Goal: Task Accomplishment & Management: Use online tool/utility

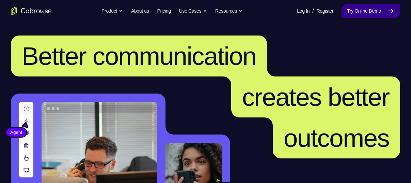
click at [354, 10] on link "Try Online Demo" at bounding box center [371, 11] width 59 height 14
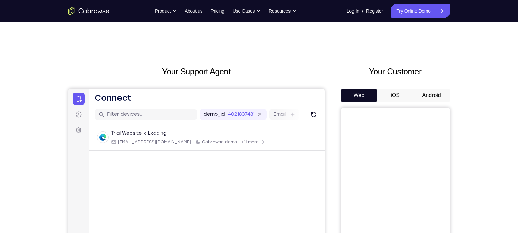
click at [411, 94] on button "Android" at bounding box center [432, 96] width 36 height 14
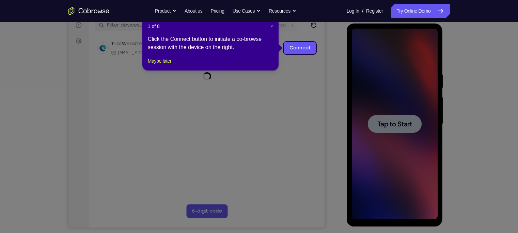
click at [272, 28] on span "×" at bounding box center [271, 26] width 3 height 5
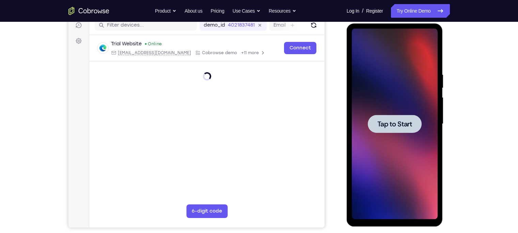
scroll to position [89, 0]
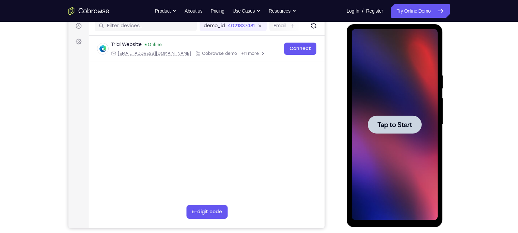
click at [382, 110] on div at bounding box center [395, 124] width 86 height 191
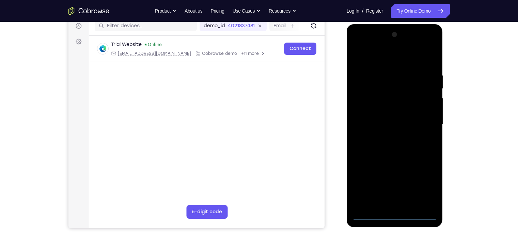
click at [395, 182] on div at bounding box center [395, 124] width 86 height 191
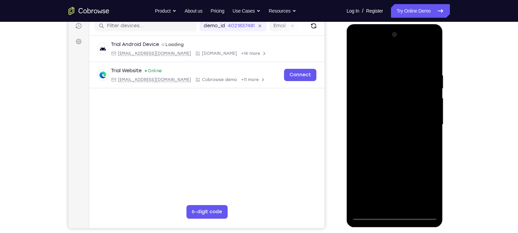
click at [411, 179] on div at bounding box center [395, 124] width 86 height 191
click at [386, 55] on div at bounding box center [395, 124] width 86 height 191
click at [411, 121] on div at bounding box center [395, 124] width 86 height 191
click at [387, 137] on div at bounding box center [395, 124] width 86 height 191
click at [388, 156] on div at bounding box center [395, 124] width 86 height 191
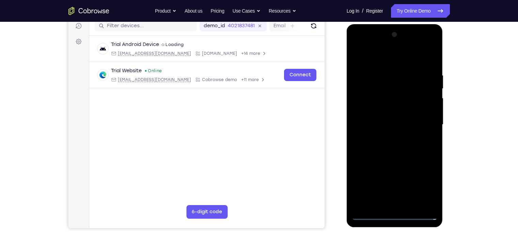
click at [390, 94] on div at bounding box center [395, 124] width 86 height 191
click at [379, 98] on div at bounding box center [395, 124] width 86 height 191
click at [388, 96] on div at bounding box center [395, 124] width 86 height 191
click at [388, 98] on div at bounding box center [395, 124] width 86 height 191
click at [387, 112] on div at bounding box center [395, 124] width 86 height 191
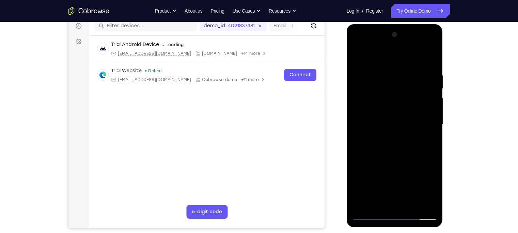
click at [399, 145] on div at bounding box center [395, 124] width 86 height 191
click at [411, 45] on div at bounding box center [395, 124] width 86 height 191
click at [357, 45] on div at bounding box center [395, 124] width 86 height 191
click at [370, 102] on div at bounding box center [395, 124] width 86 height 191
click at [385, 137] on div at bounding box center [395, 124] width 86 height 191
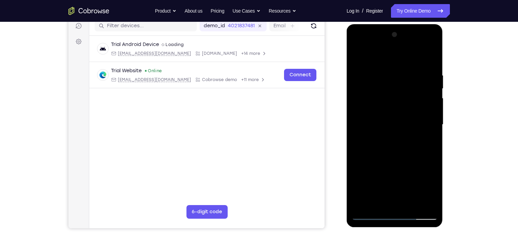
click at [386, 158] on div at bounding box center [395, 124] width 86 height 191
click at [393, 89] on div at bounding box center [395, 124] width 86 height 191
click at [387, 109] on div at bounding box center [395, 124] width 86 height 191
click at [373, 96] on div at bounding box center [395, 124] width 86 height 191
click at [371, 96] on div at bounding box center [395, 124] width 86 height 191
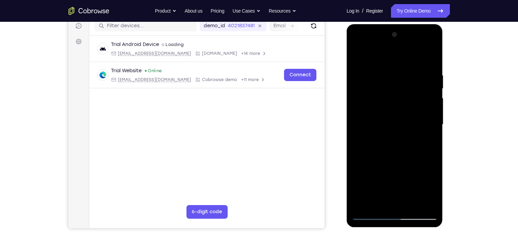
click at [390, 155] on div at bounding box center [395, 124] width 86 height 191
click at [411, 182] on div at bounding box center [395, 124] width 86 height 191
click at [391, 160] on div at bounding box center [395, 124] width 86 height 191
click at [359, 57] on div at bounding box center [395, 124] width 86 height 191
